Goal: Check status: Check status

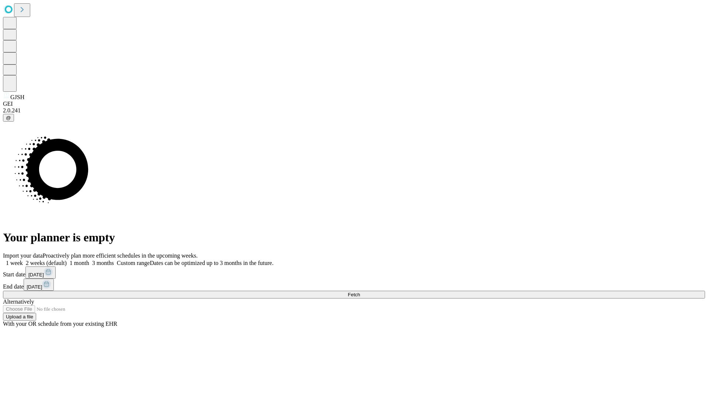
click at [360, 292] on span "Fetch" at bounding box center [354, 295] width 12 height 6
